Goal: Navigation & Orientation: Find specific page/section

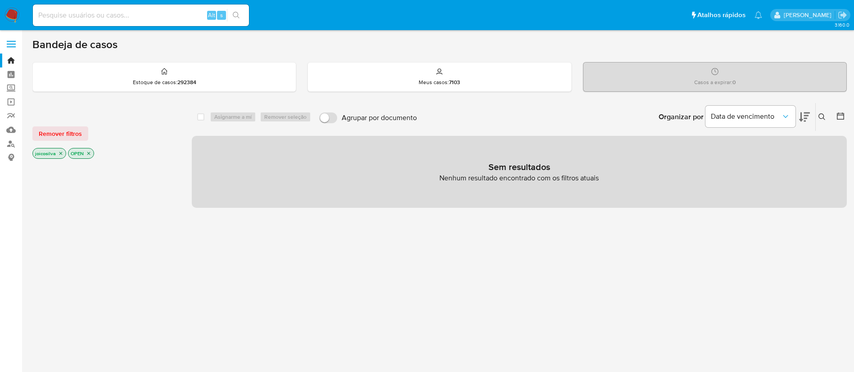
click at [11, 14] on img at bounding box center [12, 15] width 15 height 15
drag, startPoint x: 11, startPoint y: 16, endPoint x: 31, endPoint y: 15, distance: 20.3
click at [11, 16] on img at bounding box center [12, 15] width 15 height 15
